Goal: Task Accomplishment & Management: Use online tool/utility

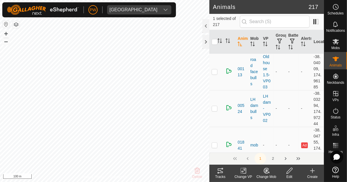
click at [204, 29] on div at bounding box center [206, 26] width 7 height 14
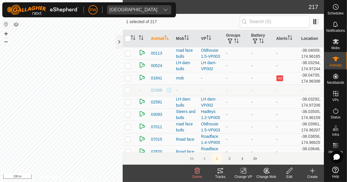
click at [217, 175] on div "Change VP" at bounding box center [243, 176] width 23 height 5
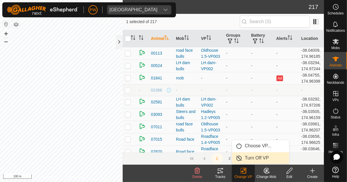
click at [217, 158] on span "Turn Off VP" at bounding box center [257, 157] width 24 height 7
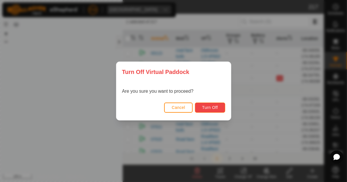
click at [210, 110] on span "Turn Off" at bounding box center [210, 107] width 16 height 5
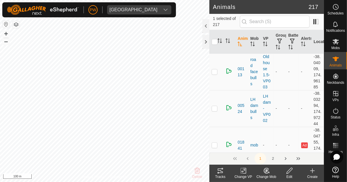
click at [217, 173] on rect at bounding box center [243, 170] width 5 height 5
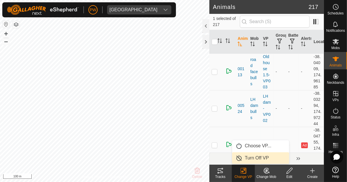
click at [217, 159] on span "Turn Off VP" at bounding box center [257, 157] width 24 height 7
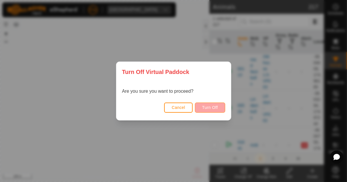
click at [208, 110] on span "Turn Off" at bounding box center [210, 107] width 16 height 5
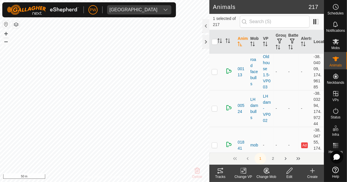
click at [217, 174] on div "Change VP" at bounding box center [243, 176] width 23 height 5
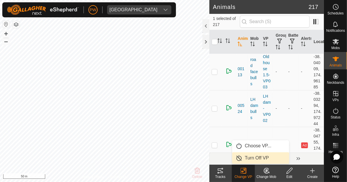
click at [217, 159] on span "Turn Off VP" at bounding box center [257, 157] width 24 height 7
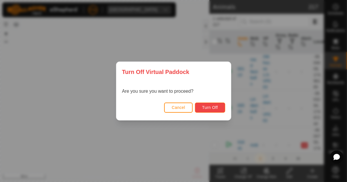
click at [211, 110] on span "Turn Off" at bounding box center [210, 107] width 16 height 5
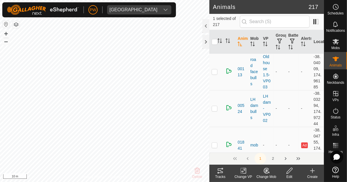
click at [217, 175] on div "Change VP" at bounding box center [243, 176] width 23 height 5
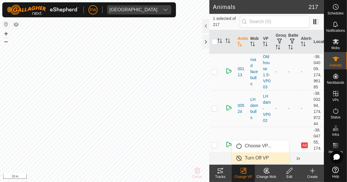
click at [217, 159] on span "Turn Off VP" at bounding box center [257, 157] width 24 height 7
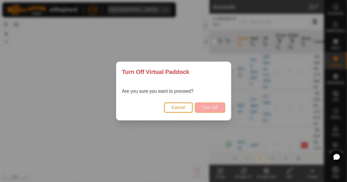
click at [211, 110] on span "Turn Off" at bounding box center [210, 107] width 16 height 5
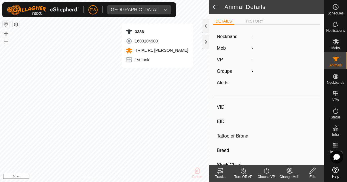
type input "3336"
type input "-"
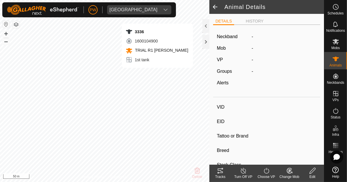
type input "0 kg"
type input "-"
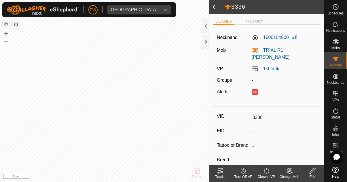
click at [217, 175] on div "Turn Off VP" at bounding box center [243, 176] width 23 height 5
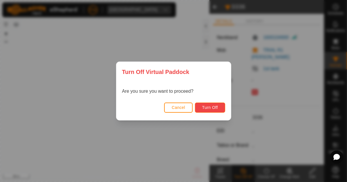
click at [212, 110] on span "Turn Off" at bounding box center [210, 107] width 16 height 5
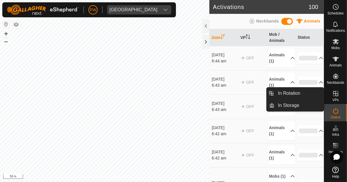
click at [217, 98] on es-virtualpaddocks-svg-icon at bounding box center [336, 93] width 10 height 9
click at [217, 96] on icon at bounding box center [336, 93] width 7 height 7
click at [217, 95] on link "In Rotation" at bounding box center [299, 93] width 49 height 12
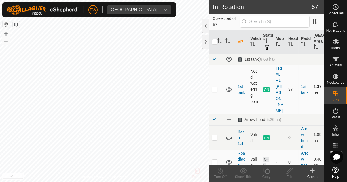
click at [214, 87] on p-checkbox at bounding box center [215, 89] width 6 height 5
click at [214, 88] on p-checkbox at bounding box center [215, 89] width 6 height 5
checkbox input "false"
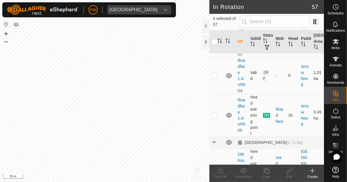
scroll to position [228, 0]
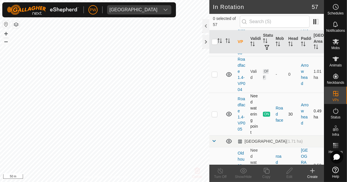
click at [214, 112] on p-checkbox at bounding box center [215, 114] width 6 height 5
checkbox input "true"
click at [217, 174] on div "Copy" at bounding box center [266, 176] width 23 height 5
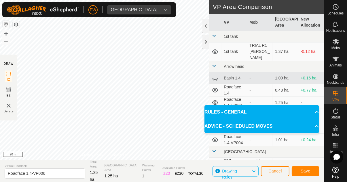
click at [217, 171] on span "Save" at bounding box center [306, 170] width 10 height 5
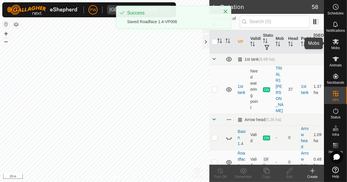
click at [217, 46] on span "Mobs" at bounding box center [336, 47] width 8 height 3
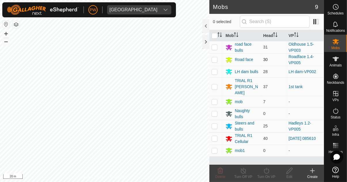
click at [213, 60] on p-checkbox at bounding box center [215, 59] width 6 height 5
checkbox input "true"
click at [217, 175] on div "Turn On VP" at bounding box center [266, 176] width 23 height 5
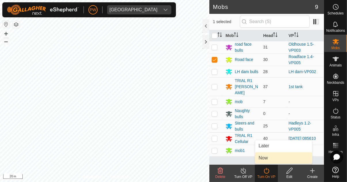
click at [217, 160] on span "Now" at bounding box center [263, 157] width 9 height 7
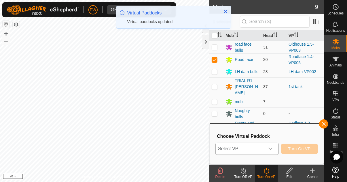
click at [217, 150] on icon "dropdown trigger" at bounding box center [270, 148] width 5 height 5
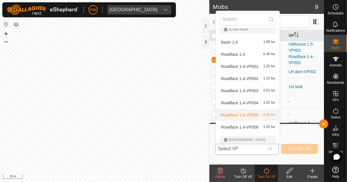
scroll to position [32, 0]
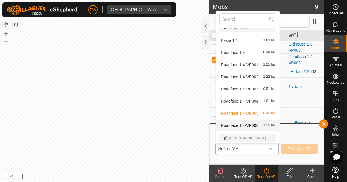
click at [217, 127] on span "Roadface 1.4-VP006" at bounding box center [239, 125] width 37 height 4
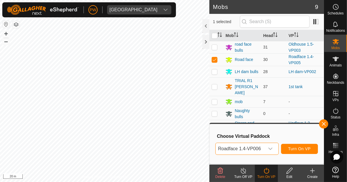
click at [217, 150] on span "Turn On VP" at bounding box center [300, 148] width 22 height 5
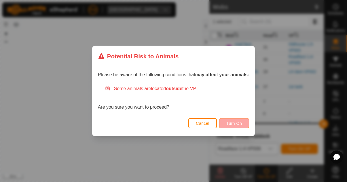
click at [217, 125] on span "Turn On" at bounding box center [235, 123] width 16 height 5
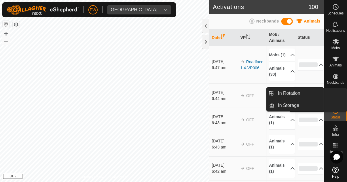
click at [217, 98] on span "VPs" at bounding box center [336, 99] width 6 height 3
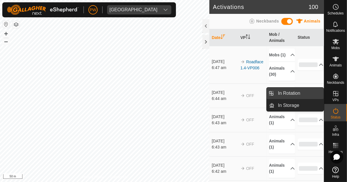
click at [217, 95] on span "In Rotation" at bounding box center [289, 93] width 22 height 7
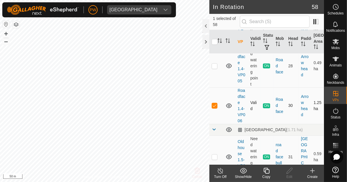
scroll to position [277, 0]
click at [212, 102] on p-checkbox at bounding box center [215, 104] width 6 height 5
checkbox input "false"
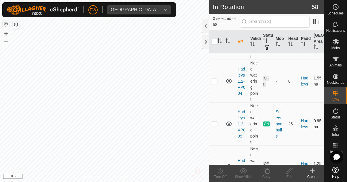
scroll to position [704, 0]
click at [213, 121] on p-checkbox at bounding box center [215, 123] width 6 height 5
checkbox input "true"
click at [217, 173] on icon at bounding box center [266, 170] width 7 height 7
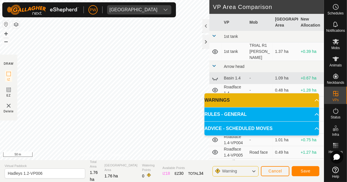
click at [217, 171] on button "Save" at bounding box center [306, 171] width 28 height 10
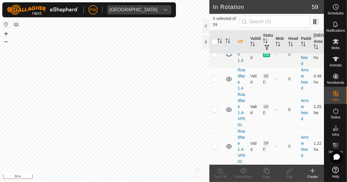
scroll to position [84, 0]
click at [217, 44] on icon at bounding box center [336, 41] width 7 height 7
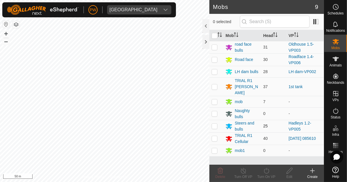
click at [211, 121] on td at bounding box center [217, 126] width 14 height 12
checkbox input "true"
click at [217, 174] on div "Turn On VP" at bounding box center [266, 176] width 23 height 5
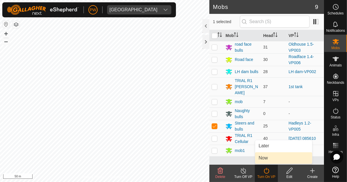
click at [217, 159] on link "Now" at bounding box center [283, 158] width 57 height 12
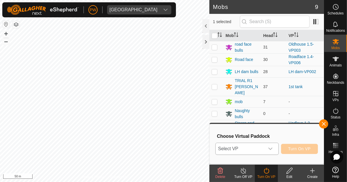
click at [217, 151] on div "dropdown trigger" at bounding box center [271, 149] width 12 height 12
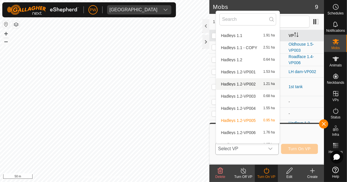
scroll to position [184, 0]
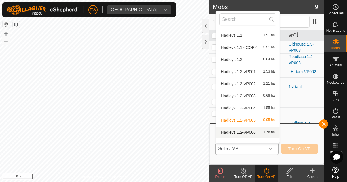
click at [217, 132] on span "Hadleys 1.2-VP006" at bounding box center [238, 132] width 35 height 4
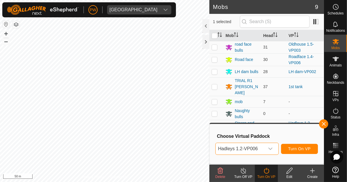
click at [217, 150] on span "Turn On VP" at bounding box center [300, 148] width 22 height 5
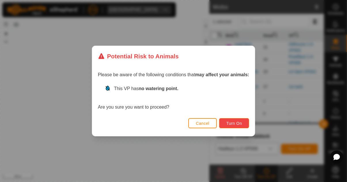
click at [217, 125] on span "Turn On" at bounding box center [235, 123] width 16 height 5
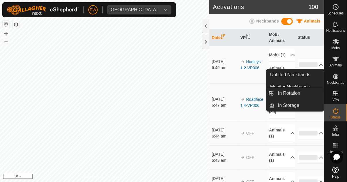
click at [217, 97] on es-virtualpaddocks-svg-icon at bounding box center [336, 93] width 10 height 9
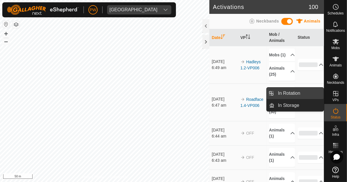
click at [217, 95] on link "In Rotation" at bounding box center [299, 93] width 49 height 12
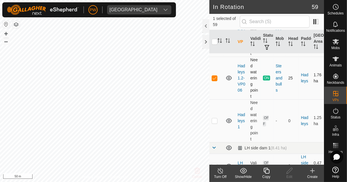
scroll to position [793, 0]
click at [213, 76] on p-checkbox at bounding box center [215, 78] width 6 height 5
checkbox input "false"
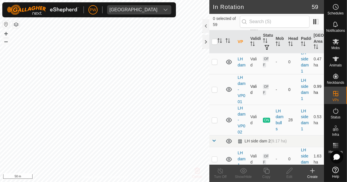
scroll to position [897, 0]
click at [214, 117] on td at bounding box center [217, 119] width 14 height 31
checkbox input "true"
click at [217, 175] on div "Copy" at bounding box center [266, 176] width 23 height 5
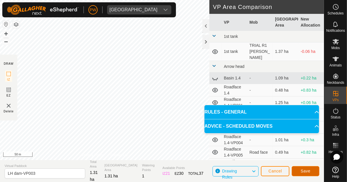
click at [217, 172] on span "Save" at bounding box center [306, 170] width 10 height 5
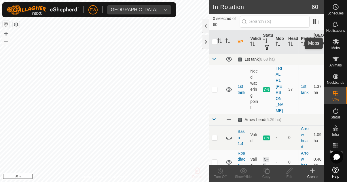
click at [217, 44] on icon at bounding box center [336, 41] width 7 height 7
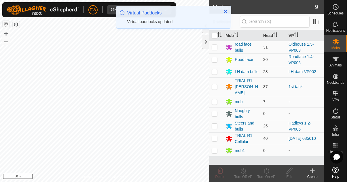
click at [214, 73] on p-checkbox at bounding box center [215, 71] width 6 height 5
checkbox input "true"
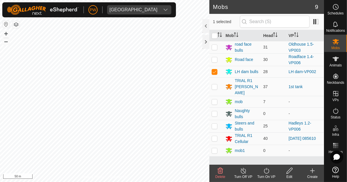
click at [217, 174] on div "Turn On VP" at bounding box center [266, 176] width 23 height 5
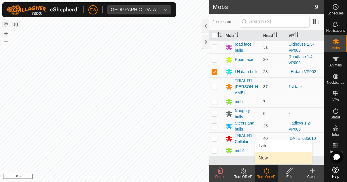
click at [217, 160] on span "Now" at bounding box center [263, 157] width 9 height 7
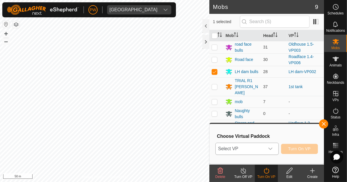
click at [217, 150] on icon "dropdown trigger" at bounding box center [270, 148] width 5 height 5
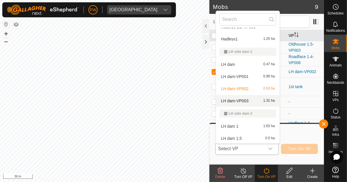
scroll to position [290, 0]
click at [217, 100] on div "LH dam-VP003 1.31 ha" at bounding box center [248, 100] width 57 height 7
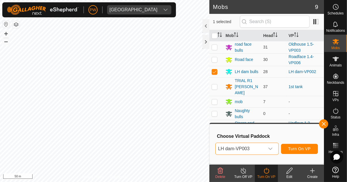
click at [217, 150] on span "Turn On VP" at bounding box center [300, 148] width 22 height 5
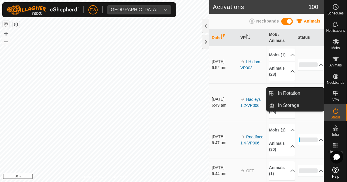
click at [217, 96] on icon at bounding box center [336, 93] width 5 height 5
click at [217, 95] on icon at bounding box center [336, 93] width 7 height 7
click at [217, 94] on link "In Rotation" at bounding box center [299, 93] width 49 height 12
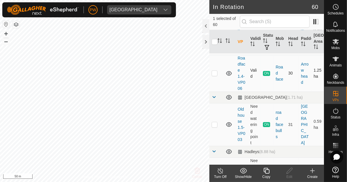
click at [217, 79] on td "30" at bounding box center [292, 73] width 13 height 37
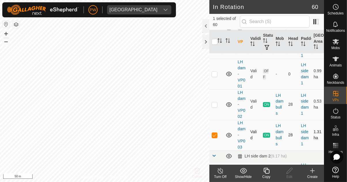
scroll to position [913, 0]
click at [213, 132] on p-checkbox at bounding box center [215, 134] width 6 height 5
checkbox input "false"
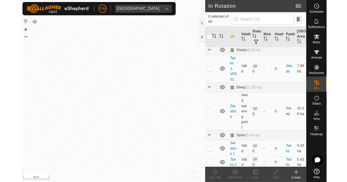
scroll to position [2035, 0]
